Goal: Information Seeking & Learning: Learn about a topic

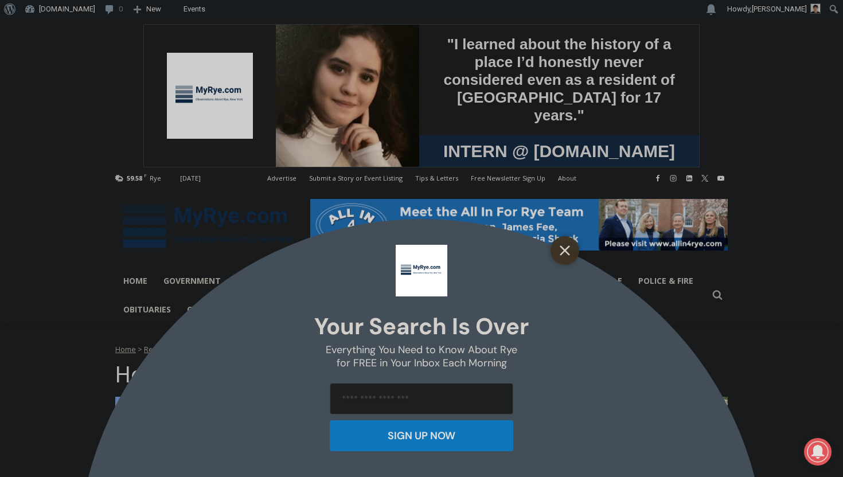
click at [570, 244] on button "Close" at bounding box center [565, 251] width 16 height 16
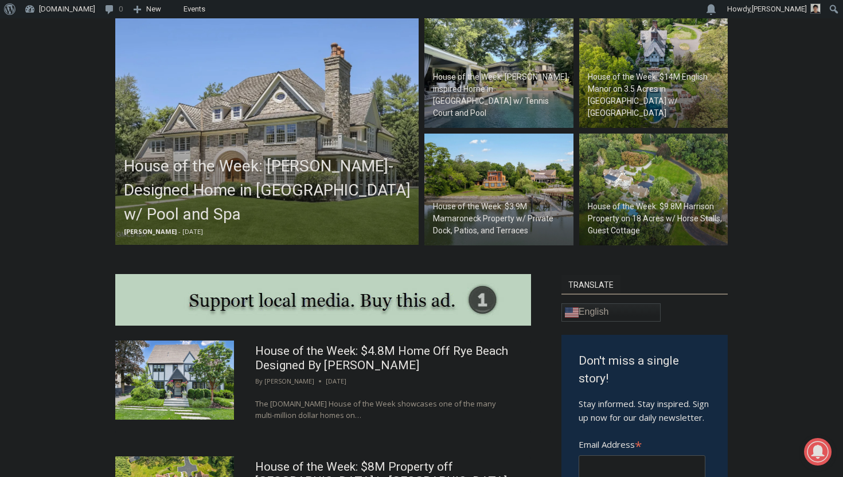
scroll to position [382, 0]
click at [233, 200] on h2 "House of the Week: [PERSON_NAME]-Designed Home in [GEOGRAPHIC_DATA] w/ Pool and…" at bounding box center [270, 190] width 292 height 72
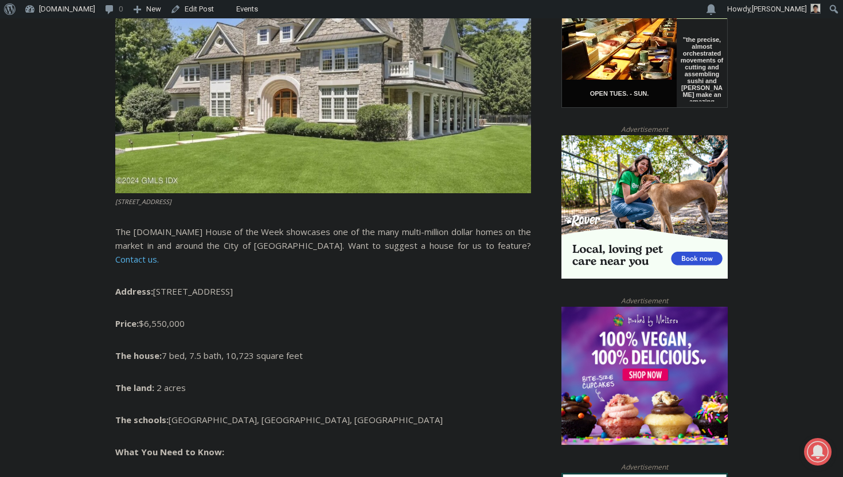
scroll to position [647, 0]
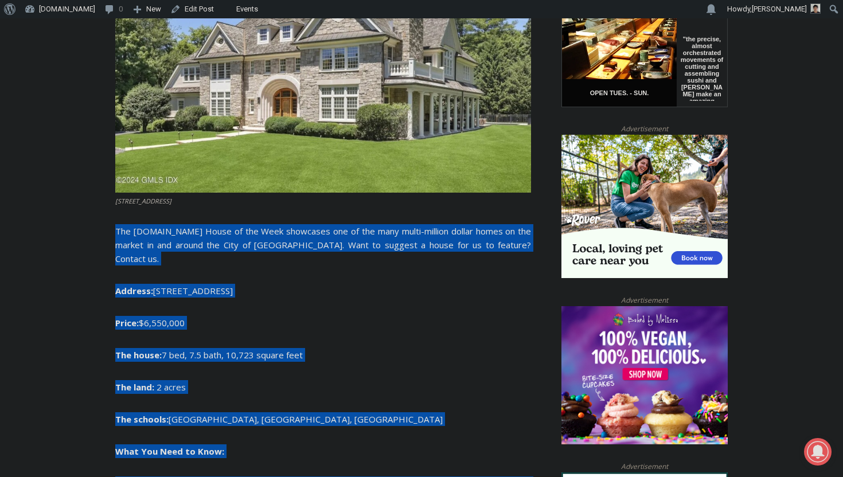
drag, startPoint x: 116, startPoint y: 205, endPoint x: 386, endPoint y: 455, distance: 368.5
copy div "The [DOMAIN_NAME] House of the Week showcases one of the many multi-million dol…"
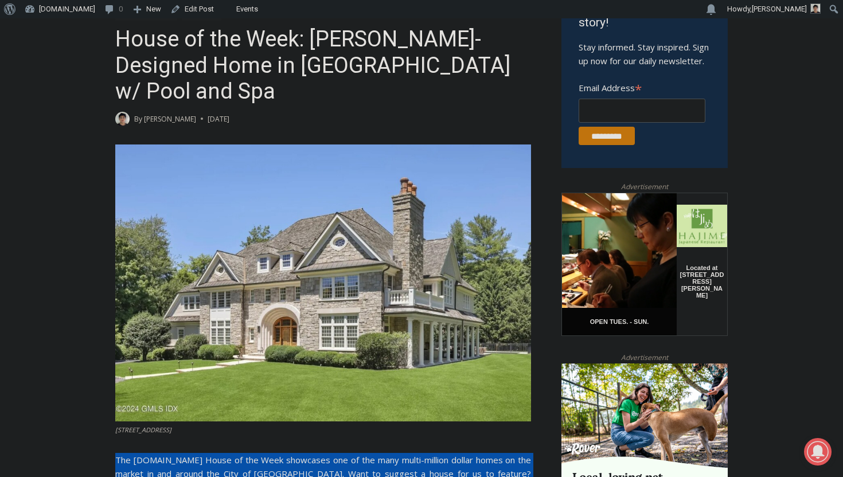
scroll to position [419, 0]
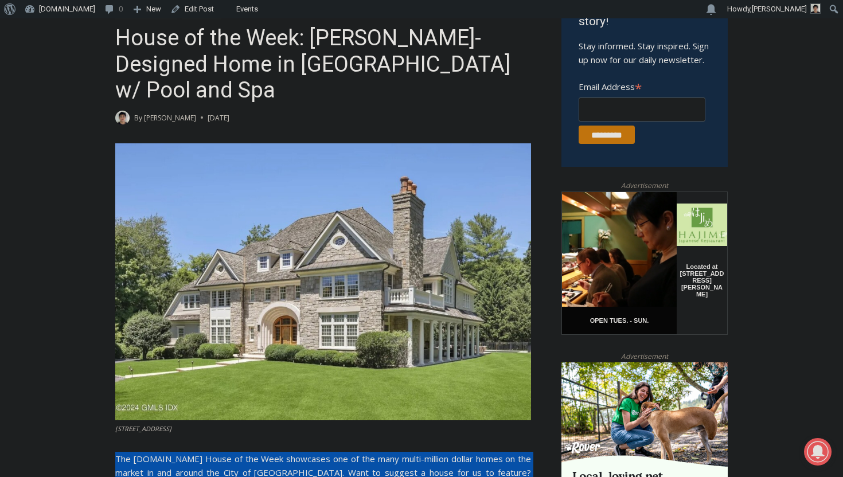
copy div "The [DOMAIN_NAME] House of the Week showcases one of the many multi-million dol…"
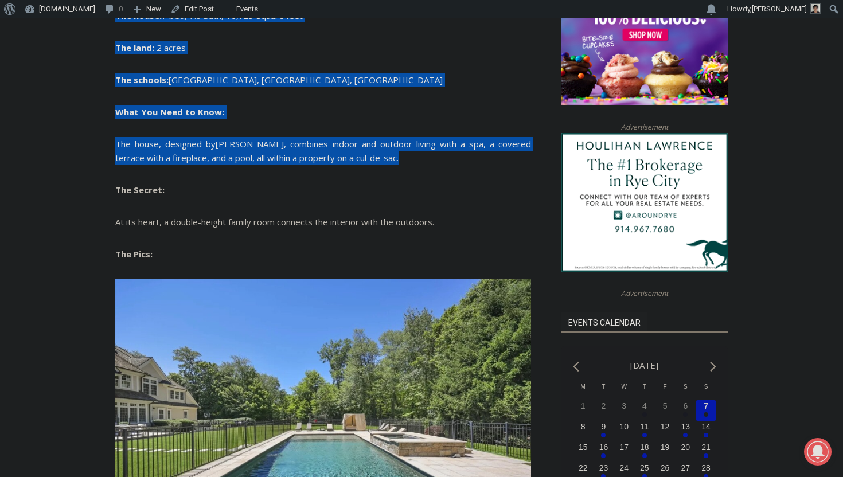
scroll to position [989, 0]
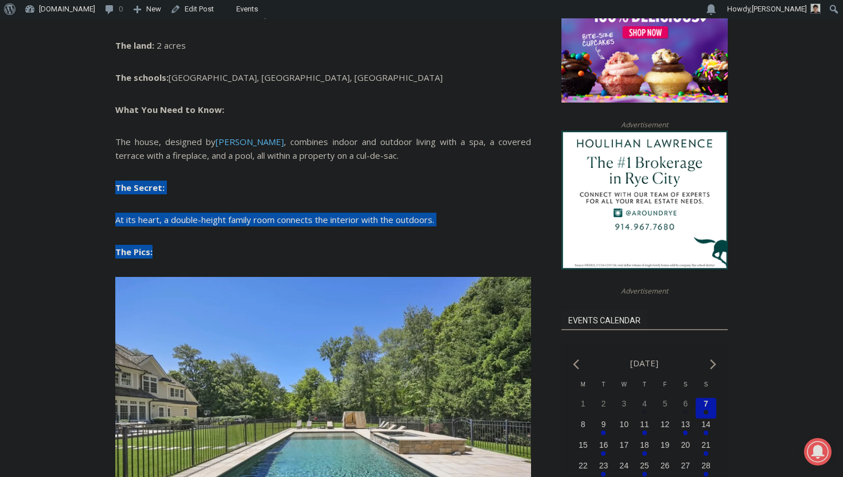
drag, startPoint x: 115, startPoint y: 146, endPoint x: 204, endPoint y: 211, distance: 109.6
copy div "The Secret: At its heart, a double-height family room connects the interior wit…"
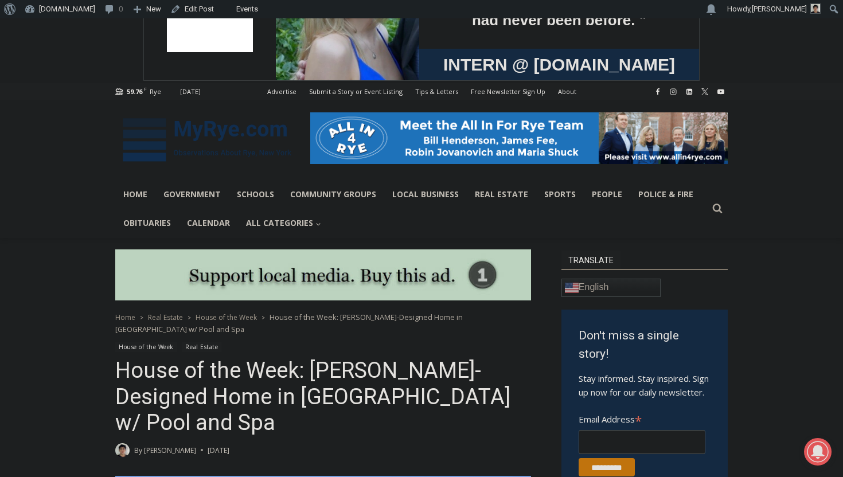
scroll to position [0, 0]
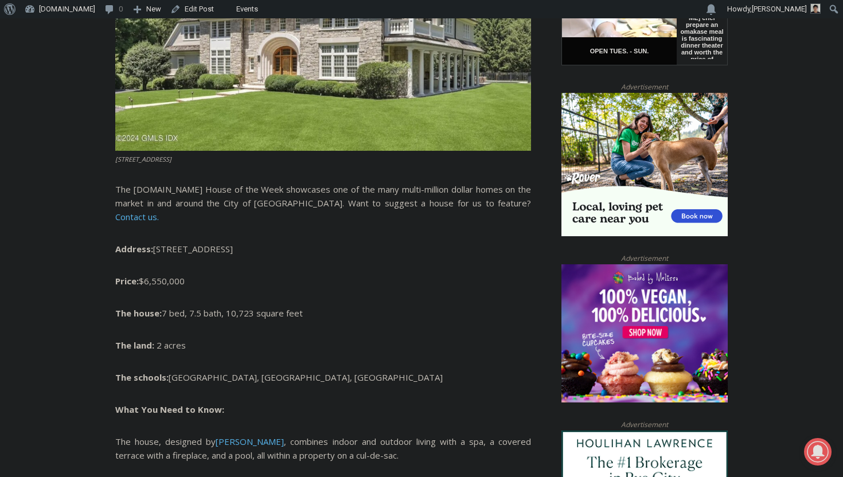
scroll to position [745, 0]
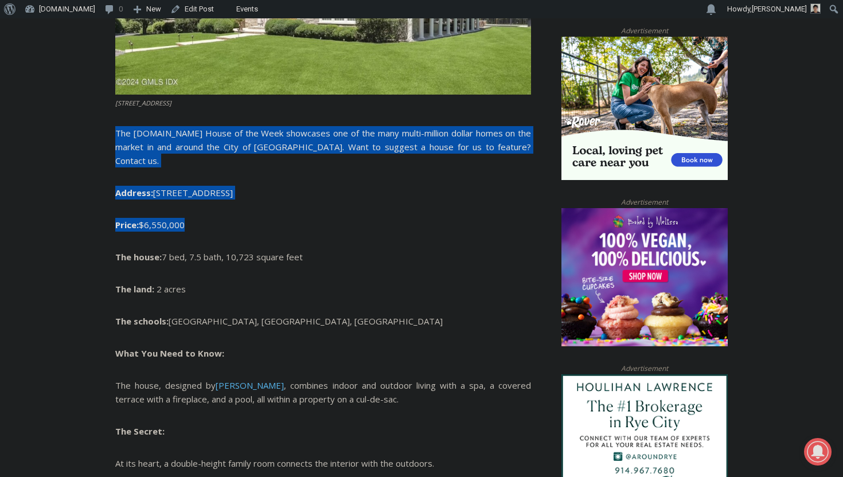
drag, startPoint x: 116, startPoint y: 107, endPoint x: 307, endPoint y: 198, distance: 211.4
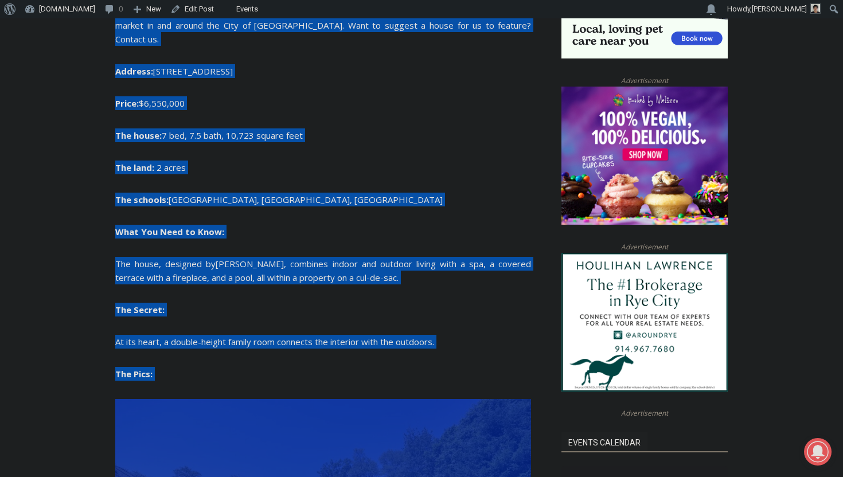
scroll to position [882, 0]
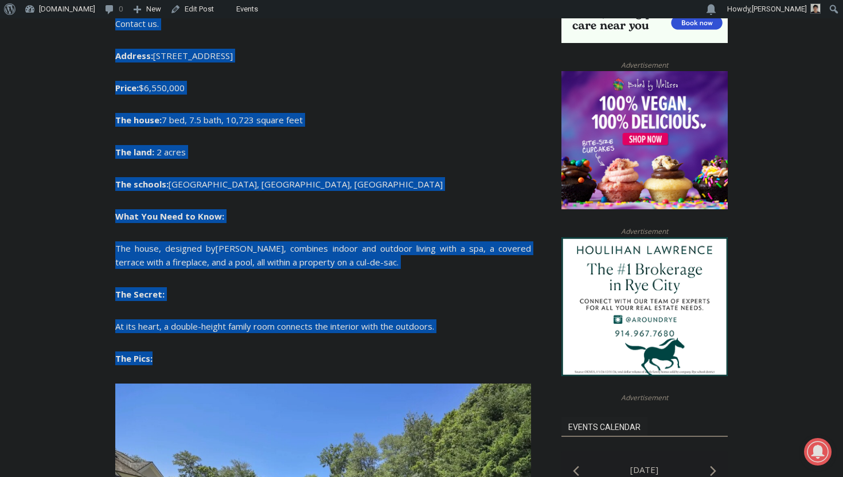
drag, startPoint x: 115, startPoint y: 108, endPoint x: 243, endPoint y: 317, distance: 244.9
copy div "The [DOMAIN_NAME] House of the Week showcases one of the many multi-million dol…"
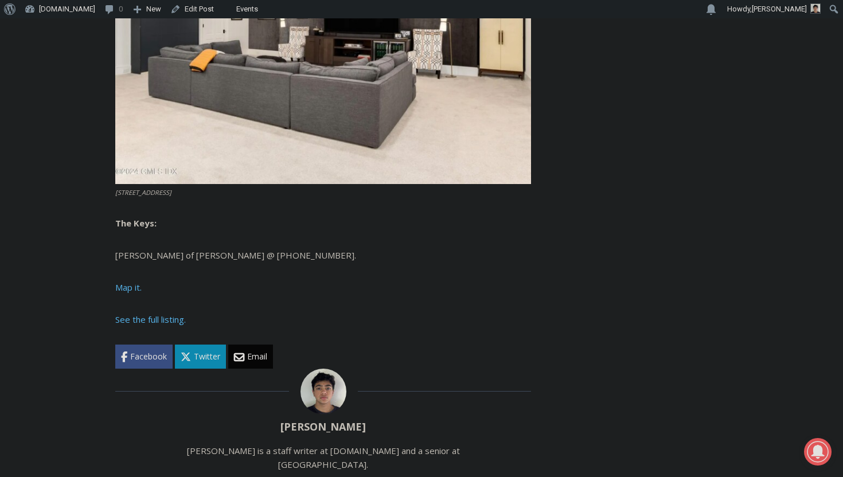
scroll to position [4449, 0]
